Goal: Check status: Check status

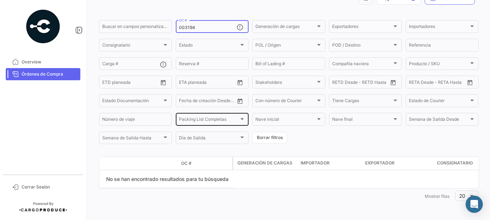
scroll to position [46, 0]
click at [184, 25] on input "003194" at bounding box center [208, 27] width 58 height 5
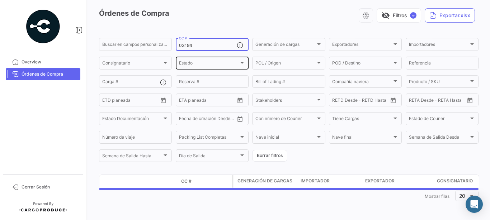
scroll to position [28, 0]
type input "3194"
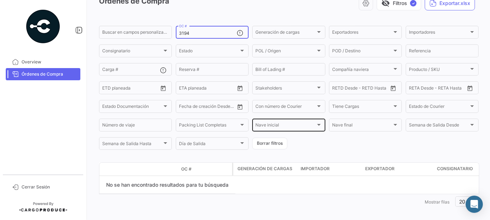
scroll to position [46, 0]
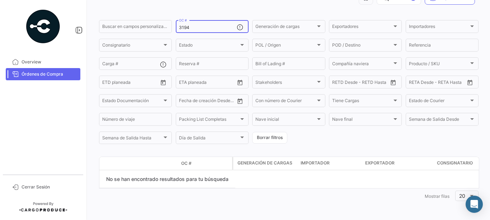
click at [44, 75] on span "Órdenes de Compra" at bounding box center [50, 74] width 56 height 6
click at [194, 25] on input "3194" at bounding box center [208, 27] width 58 height 5
click at [429, 29] on span "Importadores" at bounding box center [422, 27] width 26 height 5
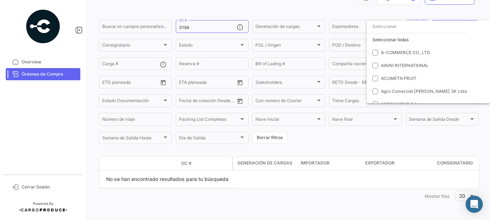
click at [448, 15] on div at bounding box center [245, 110] width 490 height 220
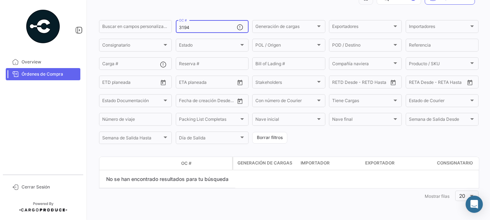
click at [211, 25] on input "3194" at bounding box center [208, 27] width 58 height 5
type input "3194"
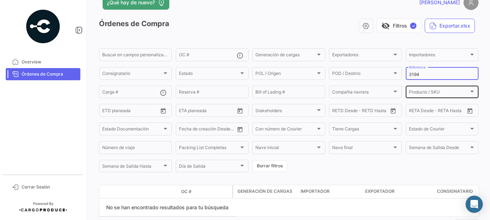
scroll to position [3, 0]
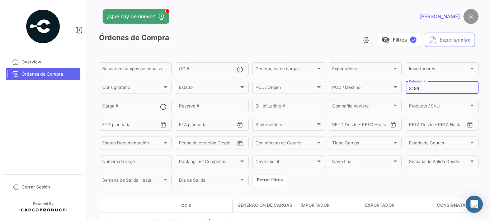
click at [425, 86] on input "3194" at bounding box center [442, 88] width 66 height 5
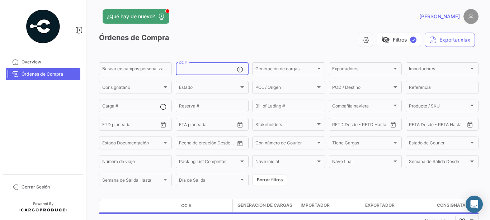
click at [194, 72] on input "OC #" at bounding box center [208, 69] width 58 height 5
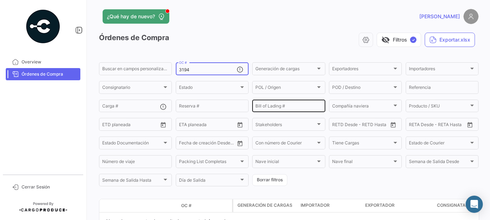
scroll to position [46, 0]
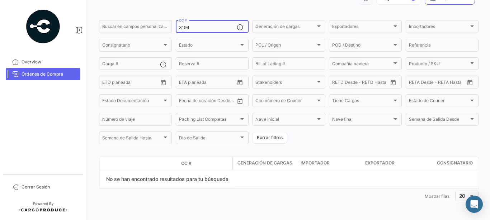
click at [251, 161] on span "Generación de cargas" at bounding box center [264, 163] width 55 height 6
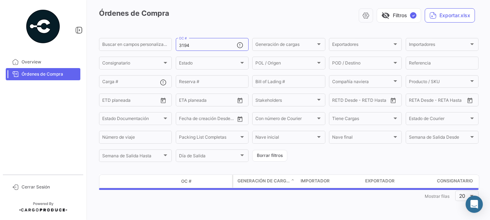
scroll to position [28, 0]
click at [253, 167] on div "Órdenes de Compra visibility_off Filtros ✓ Exportar.xlsx Buscar en campos perso…" at bounding box center [289, 105] width 380 height 195
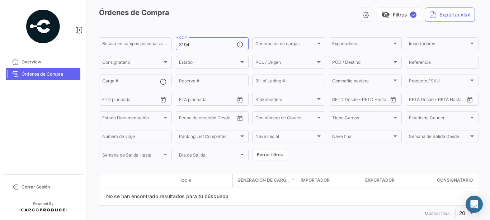
scroll to position [0, 0]
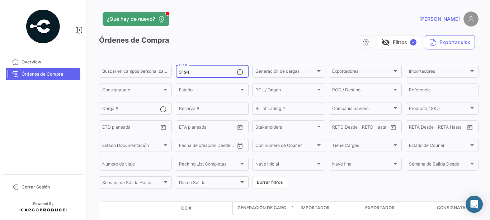
drag, startPoint x: 184, startPoint y: 74, endPoint x: 204, endPoint y: 75, distance: 20.1
click at [204, 75] on input "3194" at bounding box center [208, 72] width 58 height 5
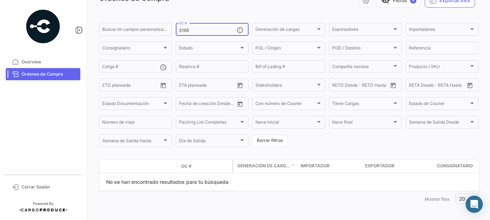
scroll to position [46, 0]
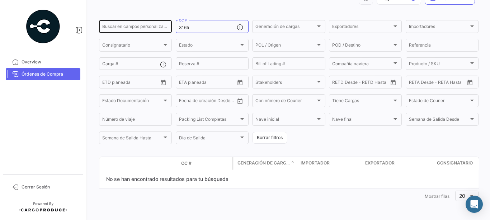
drag, startPoint x: 212, startPoint y: 26, endPoint x: 162, endPoint y: 26, distance: 50.2
click at [211, 27] on input "3165" at bounding box center [208, 27] width 58 height 5
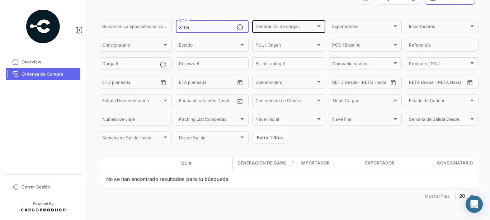
drag, startPoint x: 182, startPoint y: 27, endPoint x: 280, endPoint y: 25, distance: 98.0
click at [237, 27] on input "3165" at bounding box center [208, 27] width 58 height 5
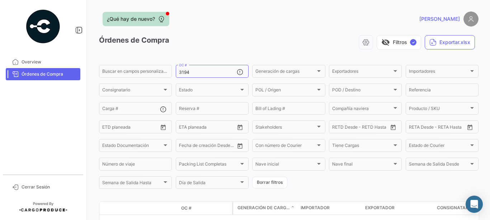
click at [153, 20] on span "¿Qué hay de nuevo?" at bounding box center [131, 18] width 48 height 7
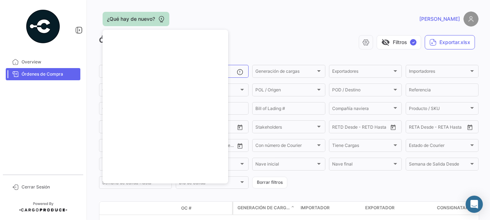
click at [131, 18] on span "¿Qué hay de nuevo?" at bounding box center [131, 18] width 48 height 7
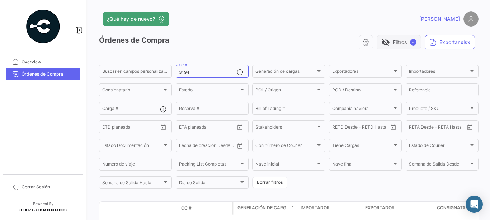
click at [405, 42] on button "visibility_off Filtros ✓" at bounding box center [399, 42] width 44 height 14
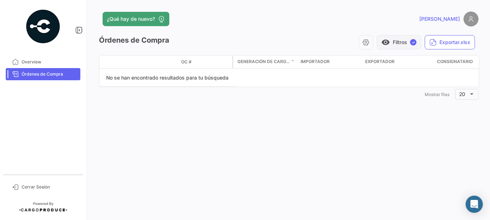
click at [405, 42] on button "visibility Filtros ✓" at bounding box center [399, 42] width 44 height 14
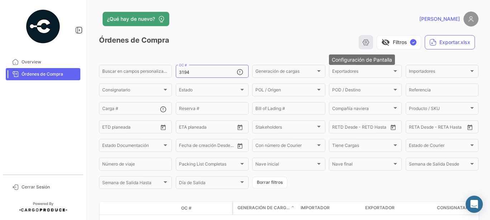
click at [362, 43] on icon "button" at bounding box center [365, 42] width 7 height 7
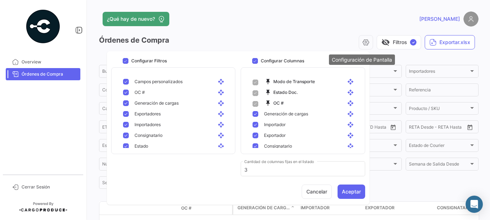
drag, startPoint x: 363, startPoint y: 46, endPoint x: 370, endPoint y: 44, distance: 6.3
click at [364, 45] on icon "button" at bounding box center [365, 42] width 7 height 7
click at [393, 43] on button "visibility_off Filtros ✓" at bounding box center [399, 42] width 44 height 14
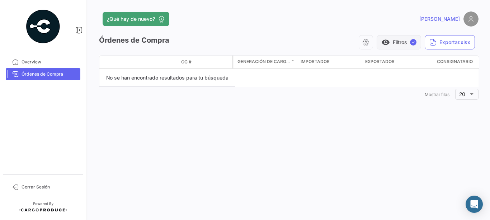
click at [397, 45] on button "visibility Filtros ✓" at bounding box center [399, 42] width 44 height 14
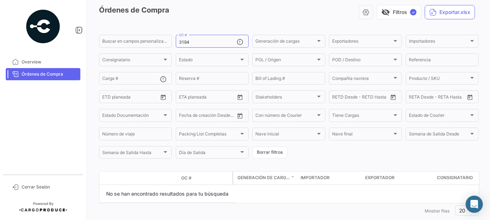
scroll to position [46, 0]
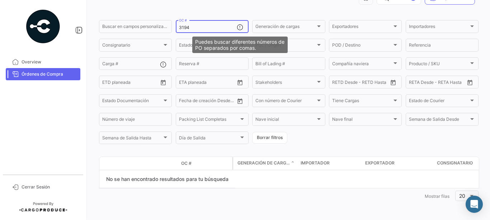
click at [238, 28] on mat-icon at bounding box center [241, 28] width 9 height 9
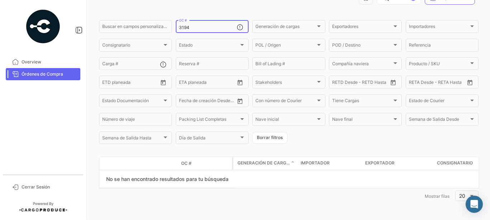
click at [185, 27] on input "3194" at bounding box center [208, 27] width 58 height 5
click at [198, 31] on div "3194 OC #" at bounding box center [208, 26] width 58 height 14
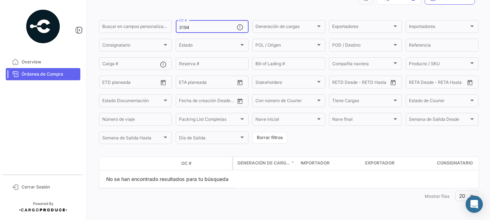
click at [198, 27] on input "3194" at bounding box center [208, 27] width 58 height 5
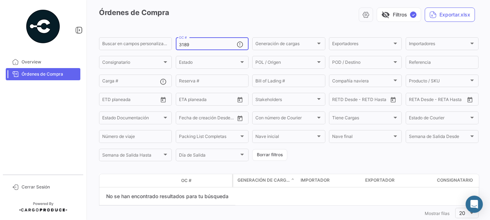
click at [187, 45] on input "3189" at bounding box center [208, 44] width 58 height 5
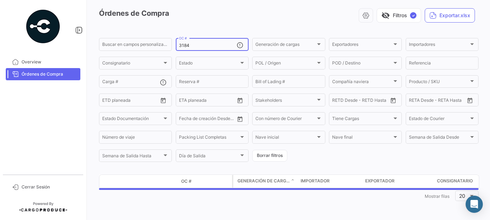
type input "3184"
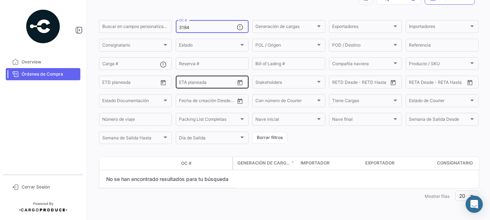
scroll to position [46, 0]
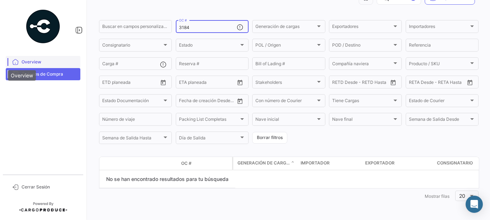
click at [18, 65] on icon at bounding box center [15, 62] width 6 height 6
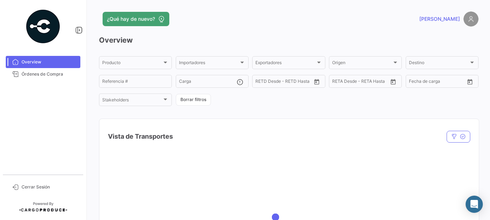
click at [43, 81] on mat-nav-list "Overview Órdenes de Compra" at bounding box center [43, 112] width 86 height 119
click at [41, 74] on span "Órdenes de Compra" at bounding box center [50, 74] width 56 height 6
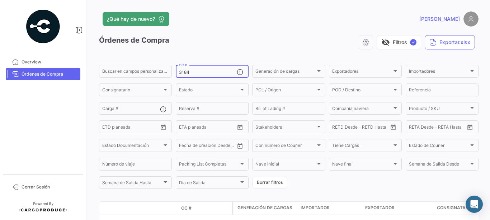
click at [199, 72] on input "3184" at bounding box center [208, 72] width 58 height 5
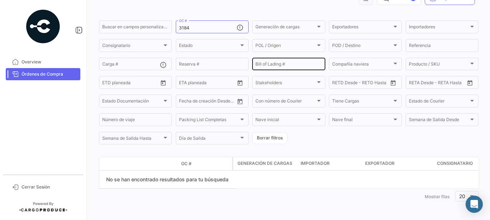
scroll to position [46, 0]
click at [194, 28] on input "3184" at bounding box center [208, 27] width 58 height 5
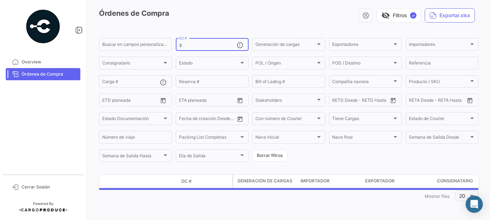
scroll to position [28, 0]
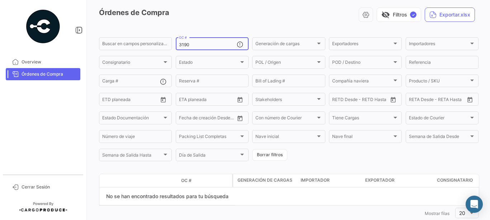
click at [195, 46] on input "3190" at bounding box center [208, 44] width 58 height 5
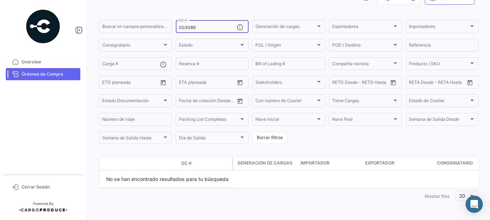
scroll to position [46, 0]
drag, startPoint x: 186, startPoint y: 27, endPoint x: 206, endPoint y: 27, distance: 19.7
click at [206, 27] on input "003089" at bounding box center [208, 27] width 58 height 5
click at [206, 27] on input "3195" at bounding box center [208, 27] width 58 height 5
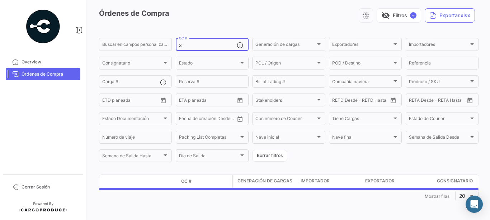
scroll to position [28, 0]
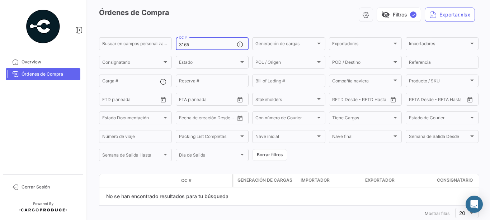
click at [179, 45] on input "3165" at bounding box center [208, 44] width 58 height 5
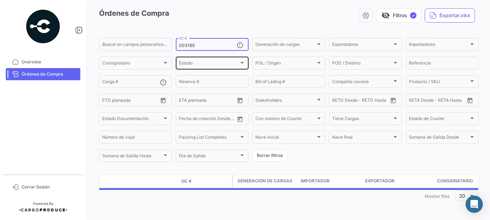
type input "003165"
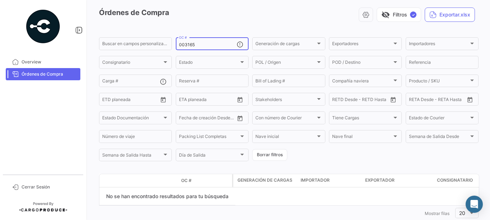
scroll to position [46, 0]
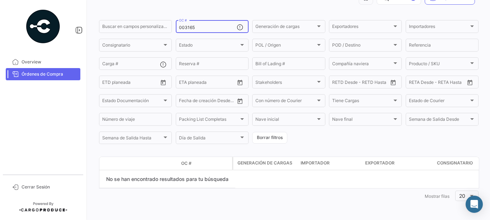
click at [229, 25] on input "003165" at bounding box center [208, 27] width 58 height 5
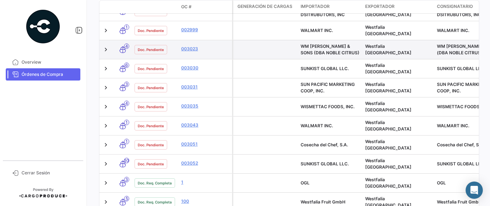
scroll to position [200, 0]
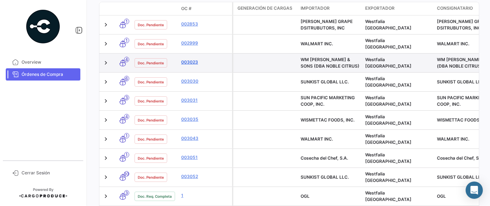
click at [191, 61] on link "003023" at bounding box center [205, 62] width 48 height 6
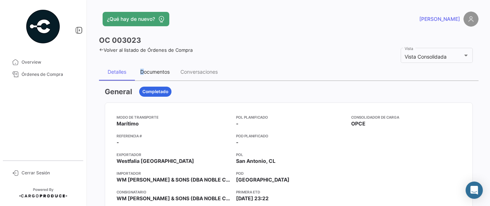
click at [143, 69] on div "Documentos" at bounding box center [155, 71] width 40 height 17
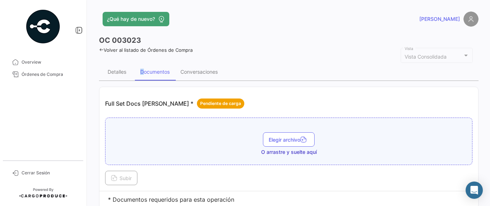
scroll to position [25, 0]
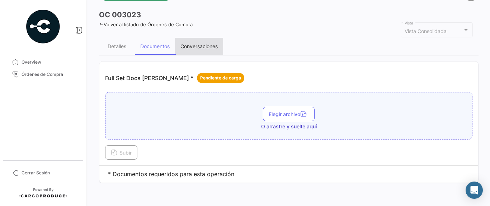
click at [189, 47] on div "Conversaciones" at bounding box center [198, 46] width 37 height 6
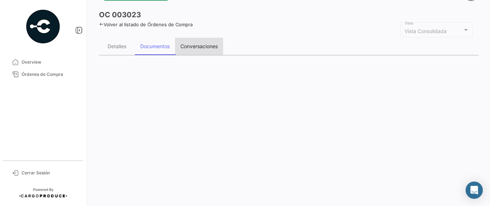
scroll to position [0, 0]
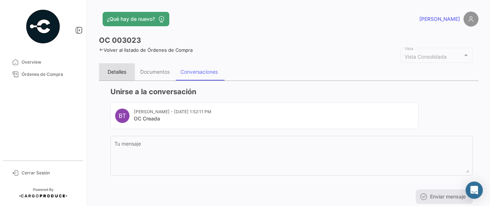
click at [124, 72] on div "Detalles" at bounding box center [117, 72] width 19 height 6
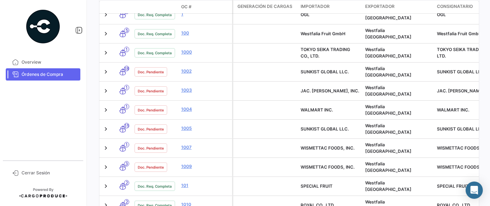
scroll to position [398, 0]
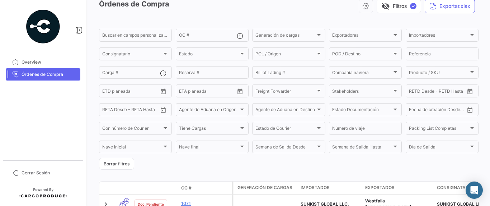
scroll to position [43, 0]
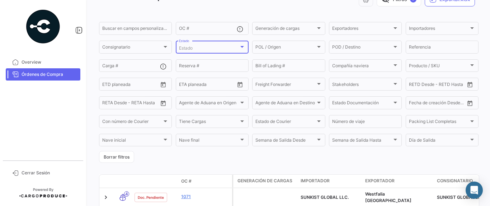
click at [196, 49] on div "Estado" at bounding box center [209, 48] width 60 height 5
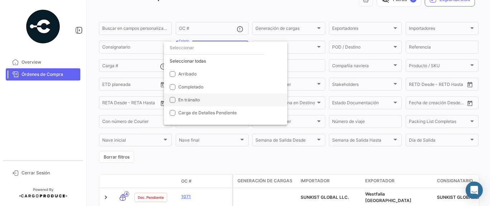
click at [183, 100] on span "En tránsito" at bounding box center [189, 99] width 22 height 5
click at [327, 150] on div at bounding box center [245, 103] width 490 height 206
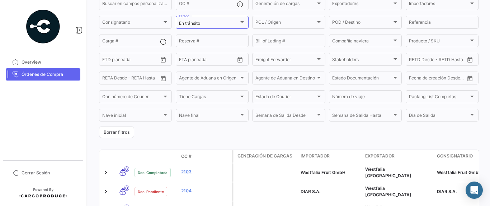
scroll to position [0, 0]
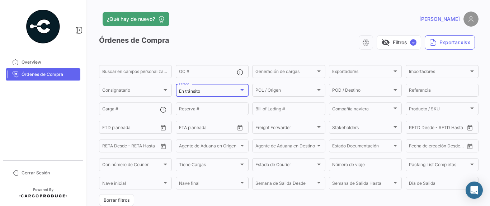
click at [229, 91] on div "En tránsito" at bounding box center [209, 91] width 60 height 5
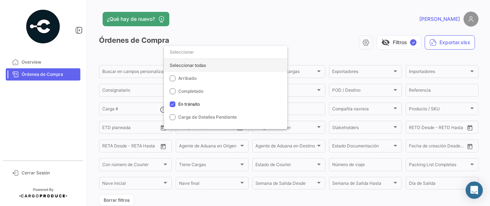
click at [212, 65] on div "Seleccionar todas" at bounding box center [225, 65] width 123 height 13
click at [213, 65] on div "Deseleccionar todas" at bounding box center [225, 65] width 123 height 13
click at [429, 202] on div at bounding box center [245, 103] width 490 height 206
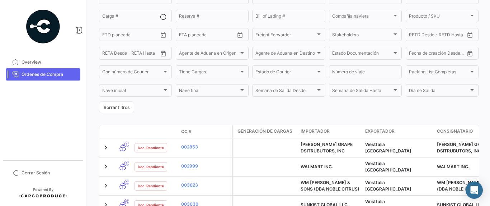
scroll to position [129, 0]
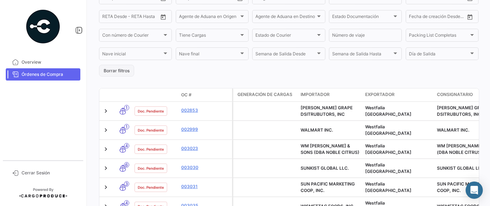
click at [122, 70] on button "Borrar filtros" at bounding box center [116, 71] width 35 height 12
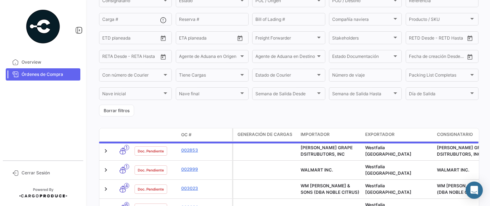
scroll to position [43, 0]
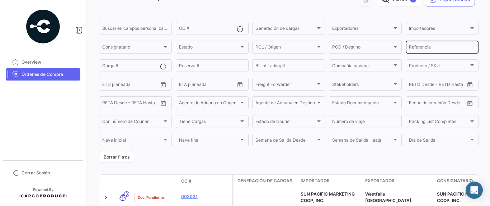
click at [414, 44] on div "Referencia" at bounding box center [442, 46] width 66 height 14
paste input "003196"
type input "003196"
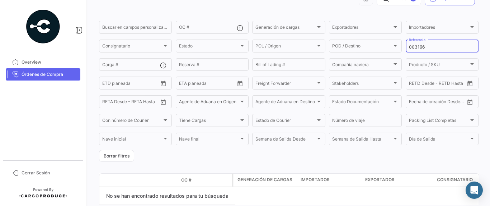
scroll to position [33, 0]
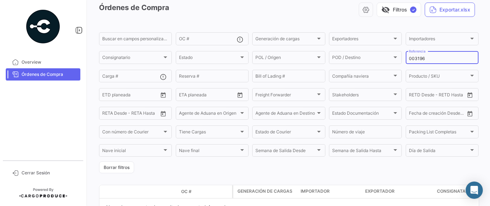
click at [432, 61] on input "003196" at bounding box center [442, 58] width 66 height 5
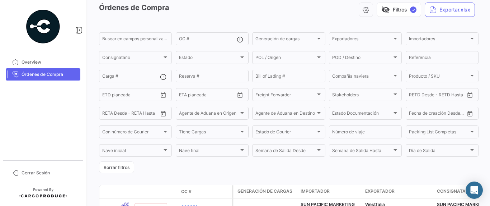
click at [192, 171] on form "Buscar en campos personalizados... OC # Generación de cargas Generación de carg…" at bounding box center [289, 102] width 380 height 142
click at [221, 36] on div "OC #" at bounding box center [208, 38] width 58 height 14
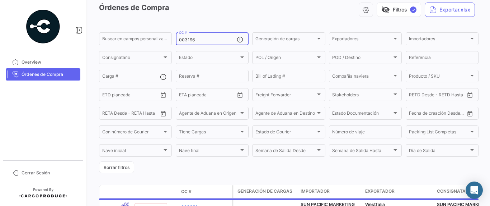
type input "003196"
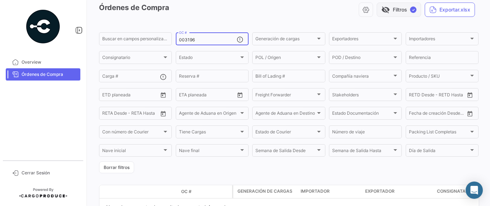
click at [399, 11] on button "visibility_off Filtros ✓" at bounding box center [399, 10] width 44 height 14
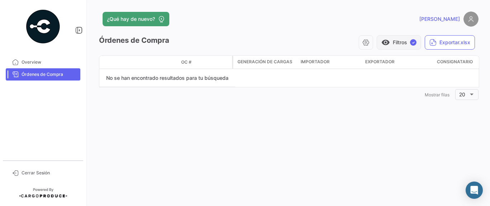
scroll to position [0, 0]
click at [399, 11] on div "[PERSON_NAME]" at bounding box center [393, 18] width 171 height 15
click at [395, 43] on button "visibility Filtros ✓" at bounding box center [399, 42] width 44 height 14
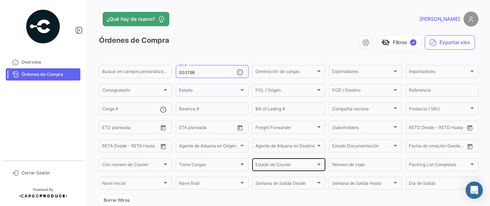
scroll to position [43, 0]
